Goal: Find specific page/section: Find specific page/section

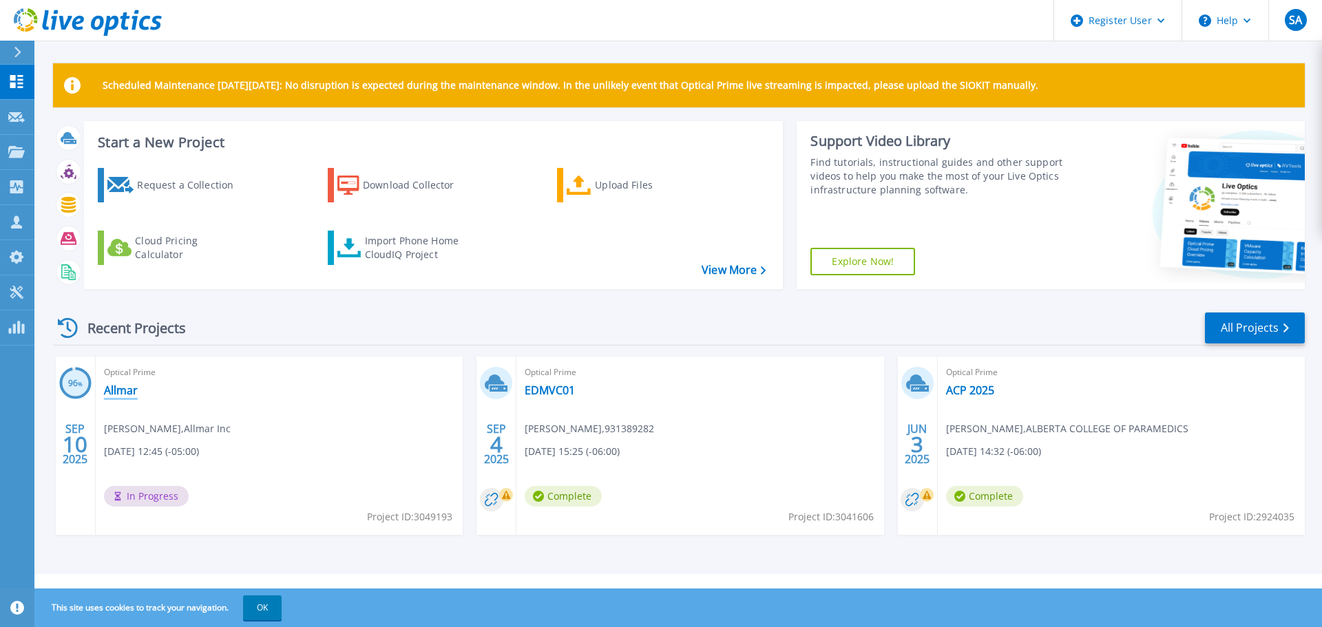
click at [128, 392] on link "Allmar" at bounding box center [121, 390] width 34 height 14
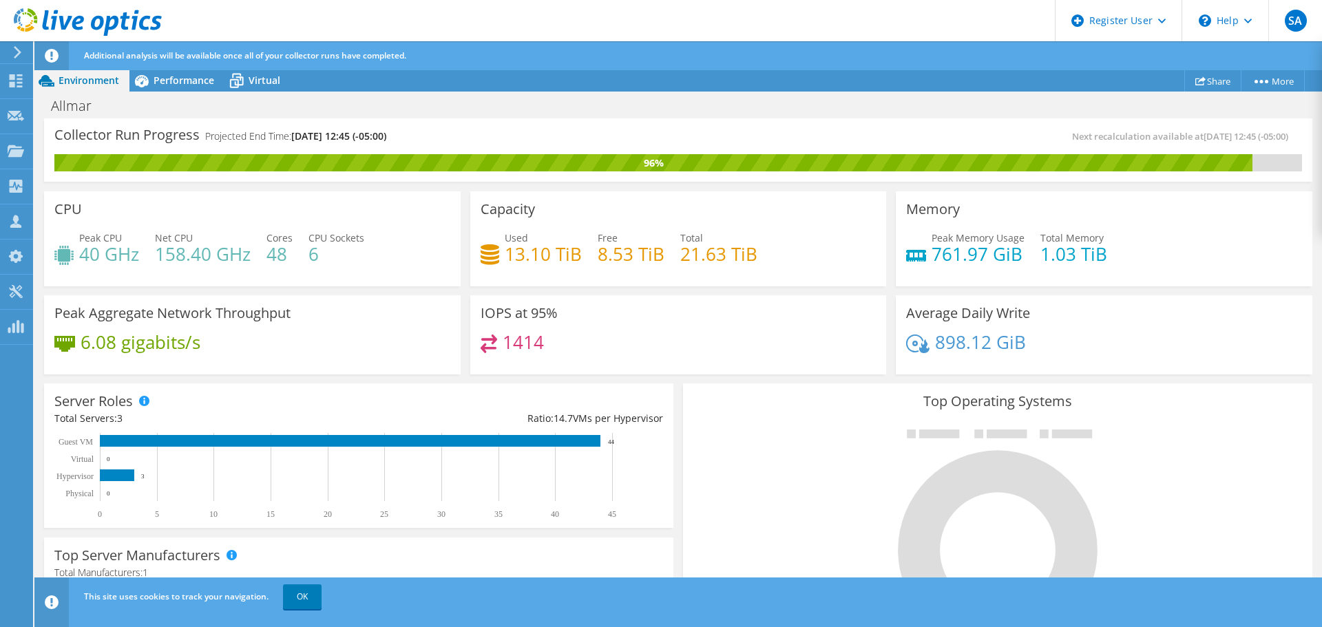
scroll to position [275, 0]
drag, startPoint x: 300, startPoint y: 600, endPoint x: 324, endPoint y: 607, distance: 25.1
click at [301, 600] on link "OK" at bounding box center [302, 596] width 39 height 25
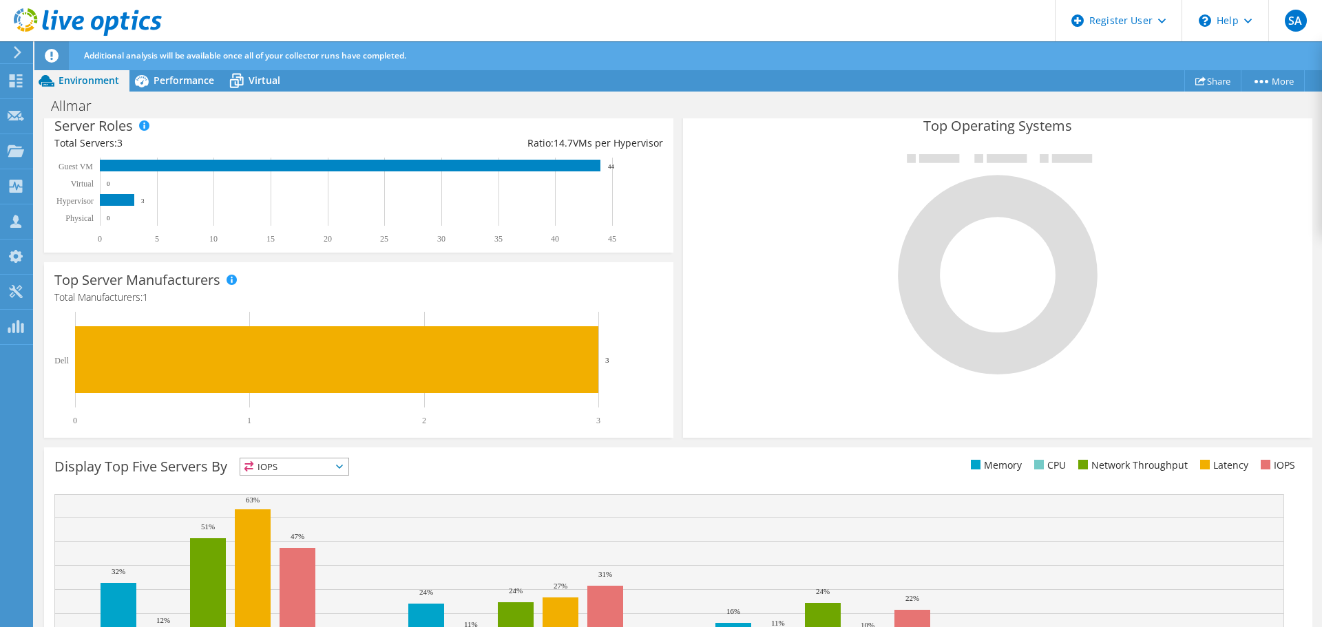
scroll to position [0, 0]
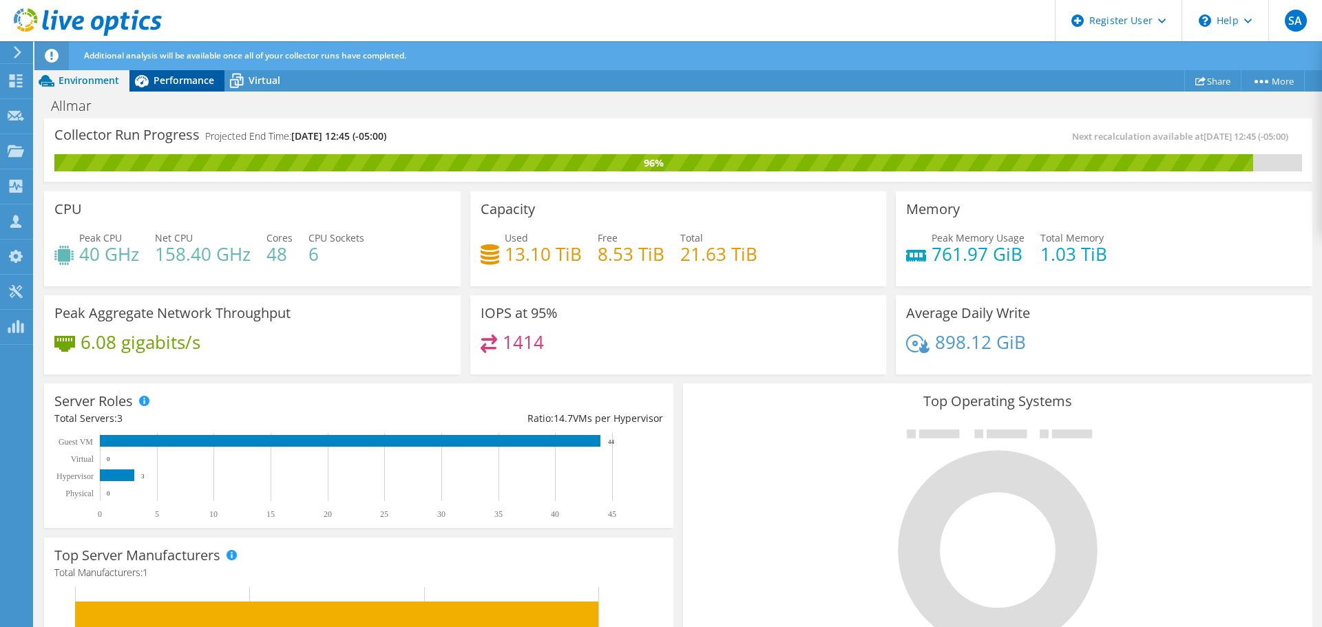
click at [173, 80] on span "Performance" at bounding box center [184, 80] width 61 height 13
